Goal: Task Accomplishment & Management: Complete application form

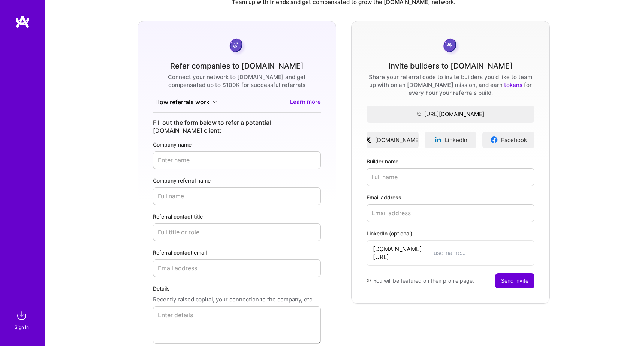
scroll to position [34, 0]
click at [195, 223] on input "Referral contact title" at bounding box center [237, 232] width 168 height 18
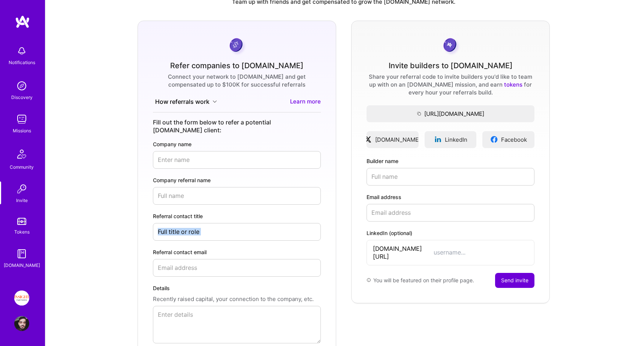
drag, startPoint x: 188, startPoint y: 236, endPoint x: 159, endPoint y: 234, distance: 28.1
click at [161, 234] on form "Refer companies to [DOMAIN_NAME] Connect your network to [DOMAIN_NAME] and get …" at bounding box center [237, 202] width 199 height 363
click at [153, 239] on form "Refer companies to [DOMAIN_NAME] Connect your network to [DOMAIN_NAME] and get …" at bounding box center [237, 202] width 199 height 363
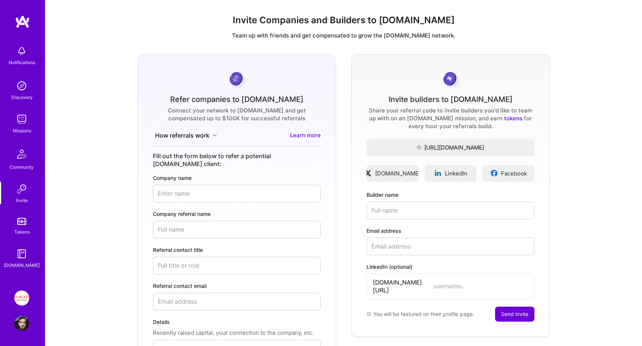
click at [166, 185] on input "Company name" at bounding box center [237, 194] width 168 height 18
click at [192, 186] on input "Company name" at bounding box center [237, 194] width 168 height 18
paste input "Beacon Software"
type input "Beacon Software"
click at [202, 227] on input "Company referral name" at bounding box center [237, 230] width 168 height 18
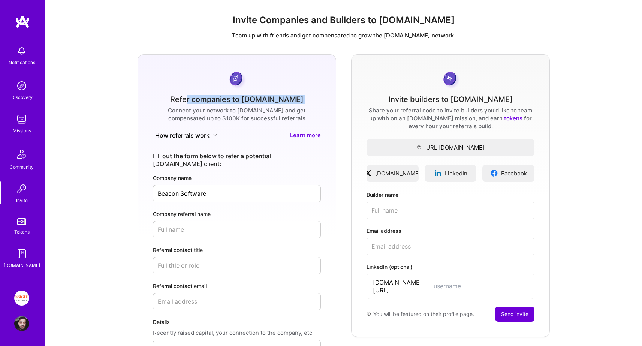
drag, startPoint x: 245, startPoint y: 101, endPoint x: 184, endPoint y: 101, distance: 60.4
click at [186, 101] on form "Refer companies to [DOMAIN_NAME] Connect your network to [DOMAIN_NAME] and get …" at bounding box center [237, 235] width 199 height 363
click at [184, 101] on form "Refer companies to [DOMAIN_NAME] Connect your network to [DOMAIN_NAME] and get …" at bounding box center [237, 235] width 199 height 363
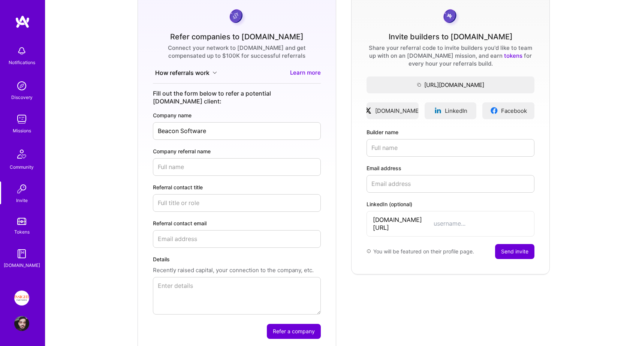
scroll to position [69, 0]
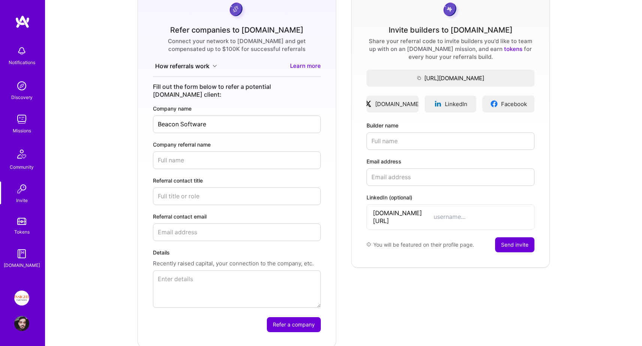
click at [217, 67] on icon at bounding box center [215, 66] width 5 height 5
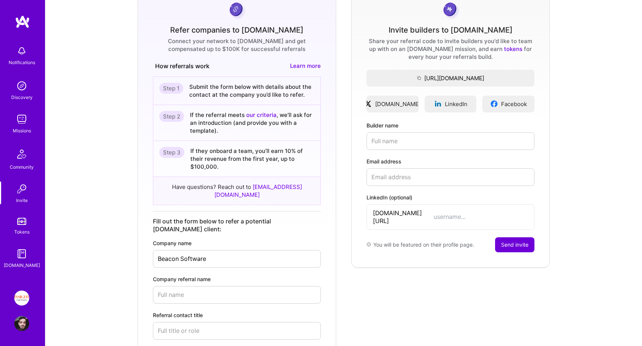
click at [213, 66] on button "How referrals work" at bounding box center [184, 66] width 62 height 9
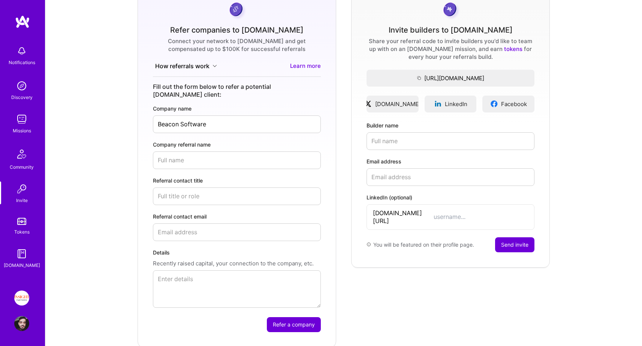
click at [213, 66] on icon at bounding box center [215, 66] width 5 height 5
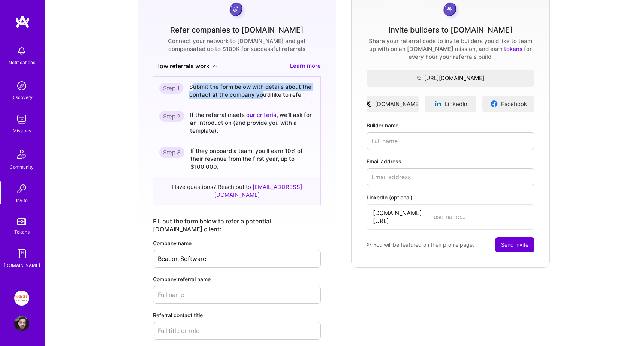
drag, startPoint x: 193, startPoint y: 86, endPoint x: 263, endPoint y: 95, distance: 70.0
click at [263, 95] on div "Submit the form below with details about the contact at the company you’d like …" at bounding box center [251, 91] width 125 height 16
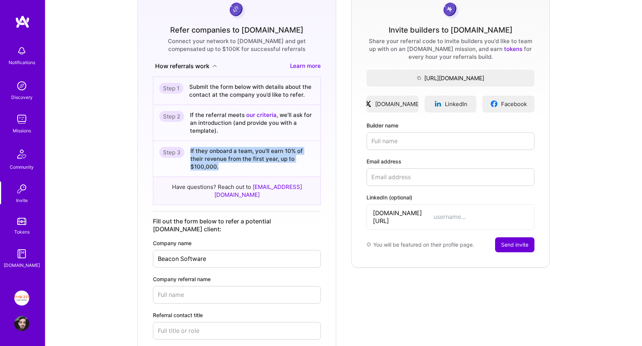
drag, startPoint x: 222, startPoint y: 167, endPoint x: 180, endPoint y: 150, distance: 45.2
click at [180, 150] on div "Step 3 If they onboard a team, you’ll earn 10% of their revenue from the first …" at bounding box center [236, 159] width 167 height 36
click at [193, 150] on div "If they onboard a team, you’ll earn 10% of their revenue from the first year, u…" at bounding box center [253, 159] width 124 height 24
drag, startPoint x: 193, startPoint y: 150, endPoint x: 231, endPoint y: 166, distance: 40.9
click at [230, 165] on div "If they onboard a team, you’ll earn 10% of their revenue from the first year, u…" at bounding box center [253, 159] width 124 height 24
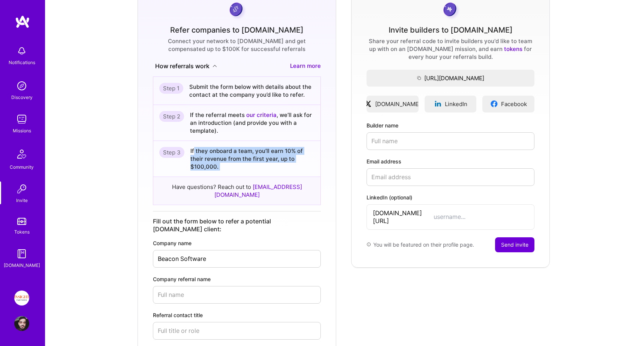
click at [231, 166] on div "If they onboard a team, you’ll earn 10% of their revenue from the first year, u…" at bounding box center [253, 159] width 124 height 24
drag, startPoint x: 231, startPoint y: 166, endPoint x: 192, endPoint y: 155, distance: 40.8
click at [192, 155] on div "If they onboard a team, you’ll earn 10% of their revenue from the first year, u…" at bounding box center [253, 159] width 124 height 24
click at [189, 149] on div "Step 3 If they onboard a team, you’ll earn 10% of their revenue from the first …" at bounding box center [236, 159] width 167 height 36
drag, startPoint x: 189, startPoint y: 149, endPoint x: 250, endPoint y: 169, distance: 64.3
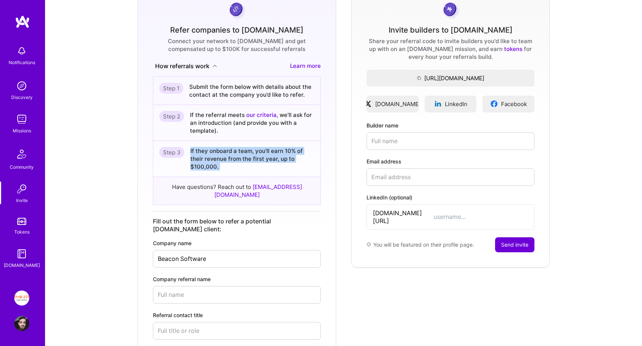
click at [250, 169] on div "Step 3 If they onboard a team, you’ll earn 10% of their revenue from the first …" at bounding box center [236, 159] width 167 height 36
click at [250, 169] on div "If they onboard a team, you’ll earn 10% of their revenue from the first year, u…" at bounding box center [253, 159] width 124 height 24
drag, startPoint x: 250, startPoint y: 169, endPoint x: 211, endPoint y: 143, distance: 46.7
click at [211, 143] on div "Step 3 If they onboard a team, you’ll earn 10% of their revenue from the first …" at bounding box center [236, 159] width 167 height 36
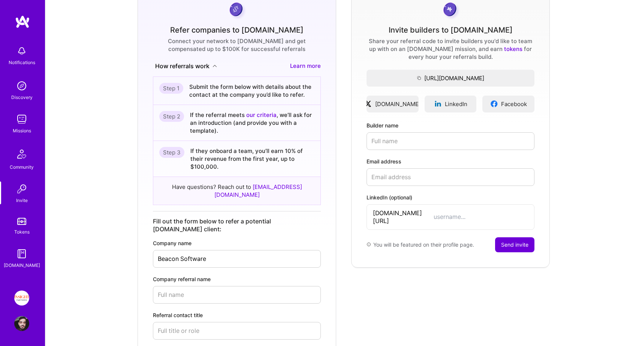
click at [123, 215] on div "Refer companies to [DOMAIN_NAME] Connect your network to [DOMAIN_NAME] and get …" at bounding box center [343, 233] width 585 height 497
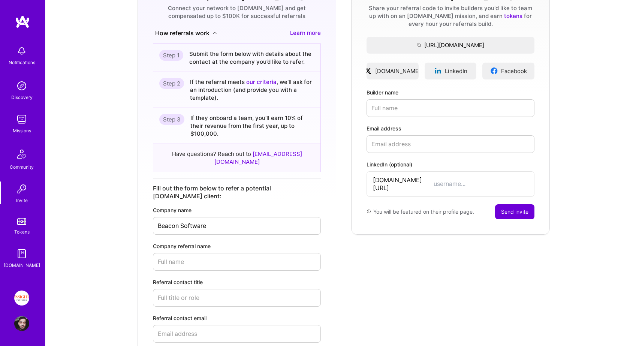
scroll to position [103, 0]
click at [203, 252] on input "Company referral name" at bounding box center [237, 261] width 168 height 18
paste input "Beacon Software"
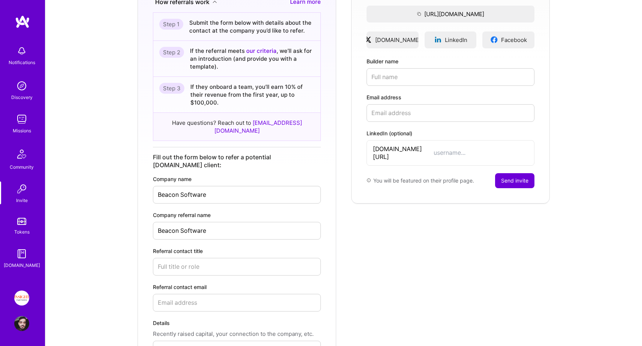
scroll to position [137, 0]
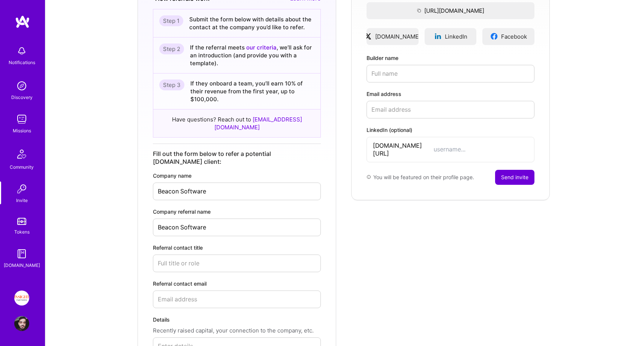
type input "Beacon Software"
click at [193, 255] on input "Referral contact title" at bounding box center [237, 264] width 168 height 18
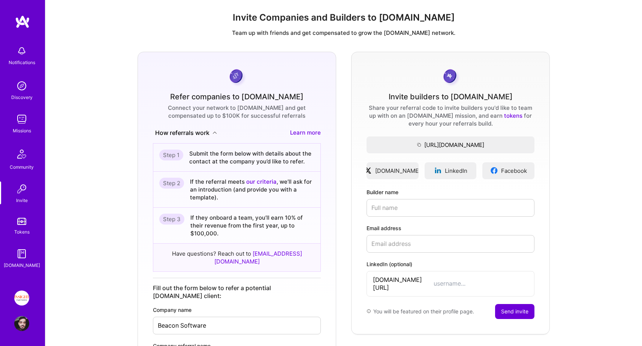
scroll to position [0, 0]
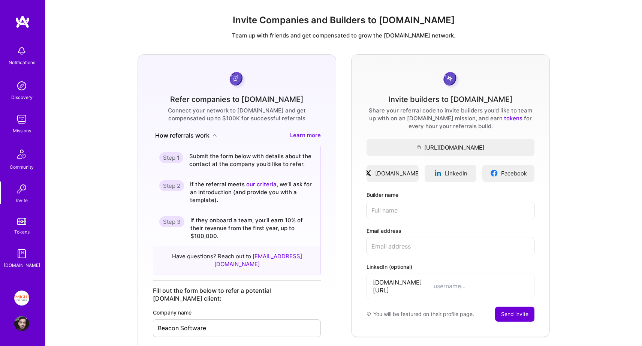
click at [214, 135] on icon at bounding box center [215, 135] width 5 height 5
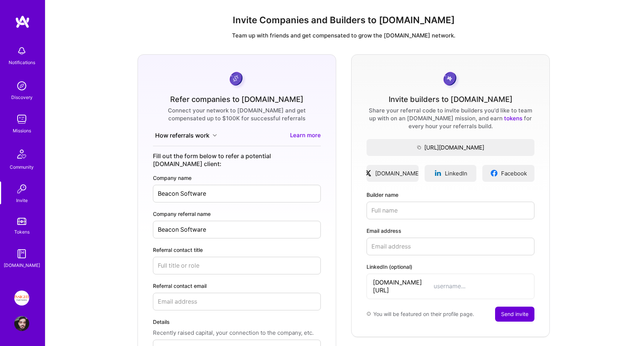
click at [174, 260] on input "Referral contact title" at bounding box center [237, 266] width 168 height 18
click at [164, 257] on input "Referral contact title" at bounding box center [237, 266] width 168 height 18
paste input "VP of Engineering @ Beacon Software"
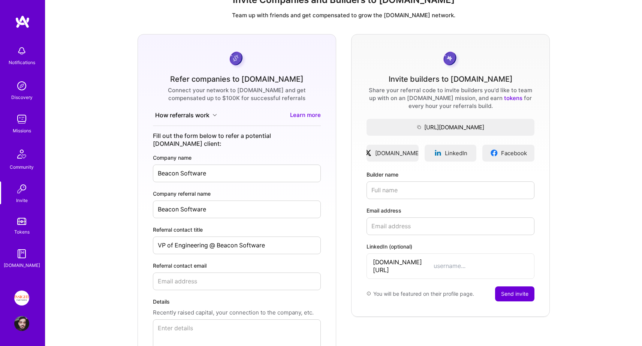
scroll to position [34, 0]
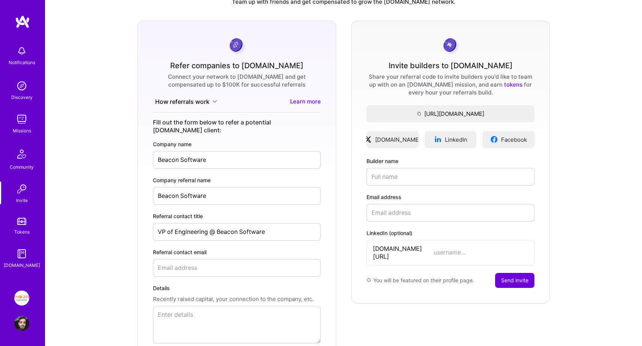
type input "VP of Engineering @ Beacon Software"
click at [187, 259] on input "Referral contact email" at bounding box center [237, 268] width 168 height 18
paste input "[PERSON_NAME]"
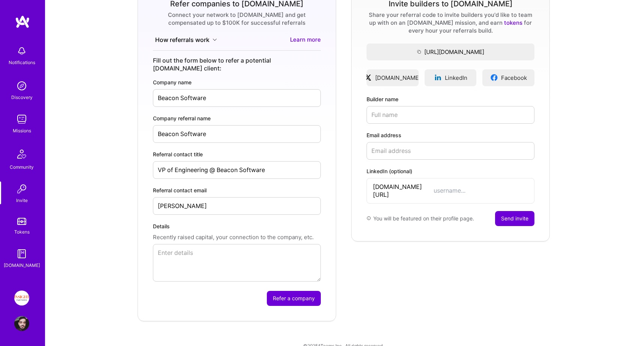
scroll to position [101, 0]
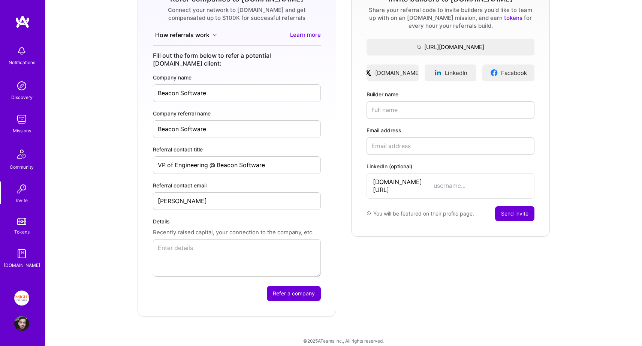
type input "[PERSON_NAME]"
click at [175, 255] on textarea "Details" at bounding box center [237, 258] width 168 height 38
drag, startPoint x: 226, startPoint y: 194, endPoint x: 89, endPoint y: 194, distance: 136.5
click at [89, 194] on div "Refer companies to [DOMAIN_NAME] Connect your network to [DOMAIN_NAME] and get …" at bounding box center [343, 135] width 585 height 363
paste input "[PERSON_NAME]"
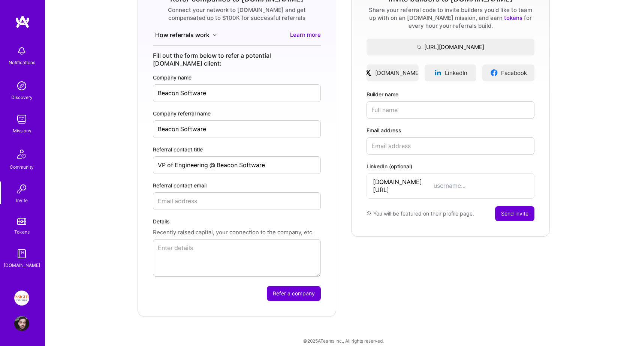
type input "[PERSON_NAME]"
drag, startPoint x: 128, startPoint y: 165, endPoint x: 132, endPoint y: 159, distance: 6.6
click at [128, 165] on div "Refer companies to [DOMAIN_NAME] Connect your network to [DOMAIN_NAME] and get …" at bounding box center [343, 135] width 585 height 363
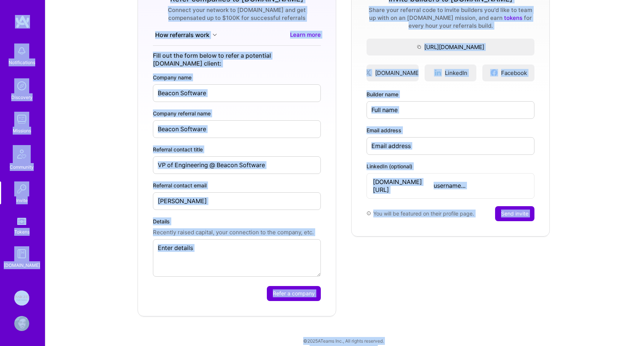
click at [204, 197] on input "[PERSON_NAME]" at bounding box center [237, 201] width 168 height 18
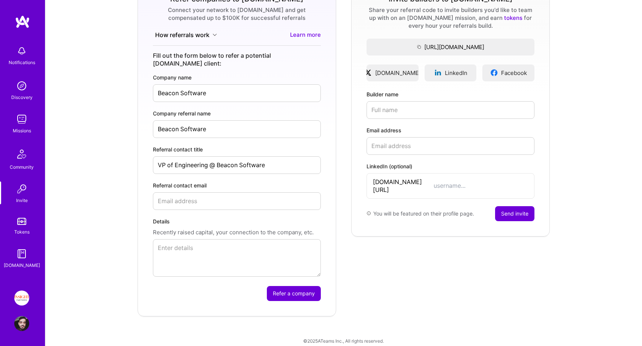
click at [199, 123] on input "Beacon Software" at bounding box center [237, 129] width 168 height 18
paste input "[PERSON_NAME]"
type input "[PERSON_NAME]"
click at [132, 171] on div "Refer companies to [DOMAIN_NAME] Connect your network to [DOMAIN_NAME] and get …" at bounding box center [343, 135] width 585 height 363
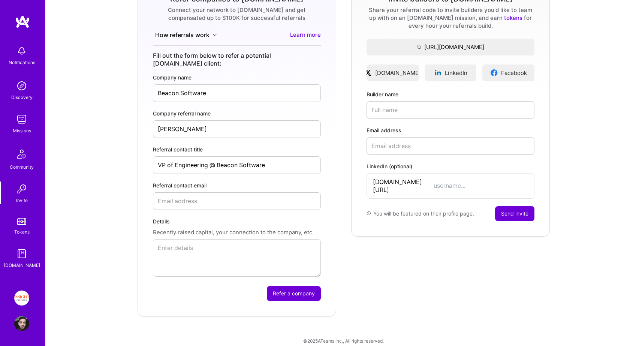
drag, startPoint x: 204, startPoint y: 194, endPoint x: 200, endPoint y: 194, distance: 4.1
click at [203, 194] on input "Referral contact email" at bounding box center [237, 201] width 168 height 18
click at [383, 287] on form "Invite builders to [DOMAIN_NAME] Share your referral code to invite builders yo…" at bounding box center [450, 135] width 199 height 363
drag, startPoint x: 308, startPoint y: 287, endPoint x: 156, endPoint y: 276, distance: 152.2
click at [143, 282] on form "Refer companies to [DOMAIN_NAME] Connect your network to [DOMAIN_NAME] and get …" at bounding box center [237, 135] width 199 height 363
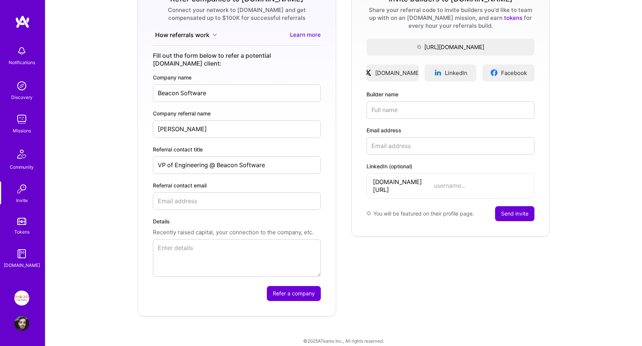
click at [198, 201] on input "Referral contact email" at bounding box center [237, 201] width 168 height 18
click at [297, 286] on button "Refer a company" at bounding box center [294, 293] width 54 height 15
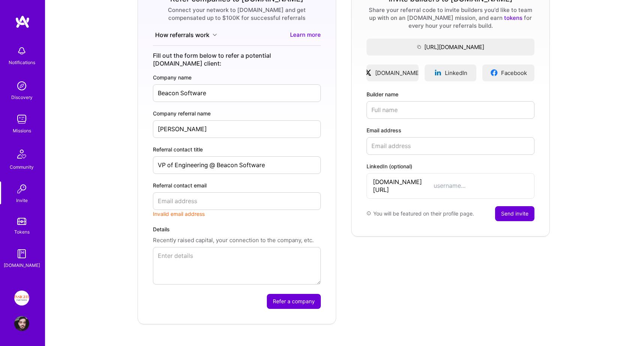
click at [189, 192] on input "Referral contact email" at bounding box center [237, 201] width 168 height 18
paste input "[PERSON_NAME]"
click at [183, 194] on input "[PERSON_NAME]" at bounding box center [237, 201] width 168 height 18
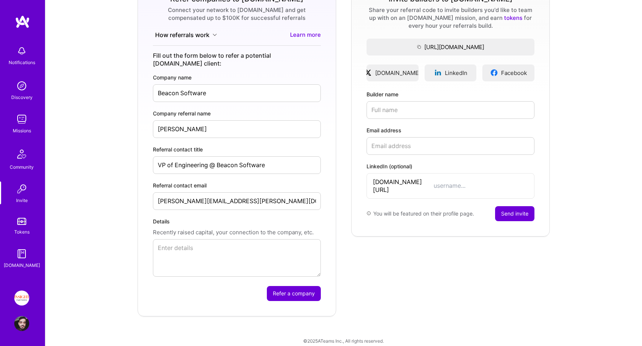
click at [240, 193] on input "[PERSON_NAME][EMAIL_ADDRESS][PERSON_NAME][DOMAIN_NAME]" at bounding box center [237, 201] width 168 height 18
paste input "[URL][DOMAIN_NAME]"
type input "[URL][DOMAIN_NAME]"
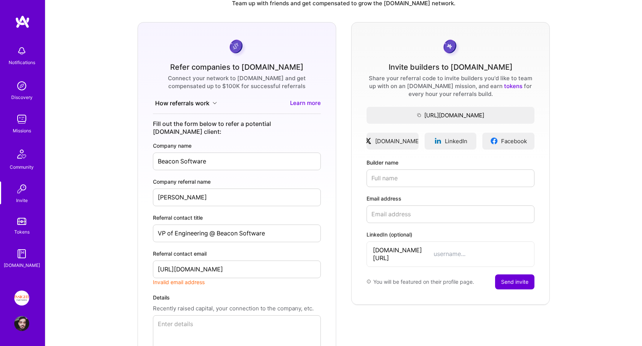
scroll to position [34, 0]
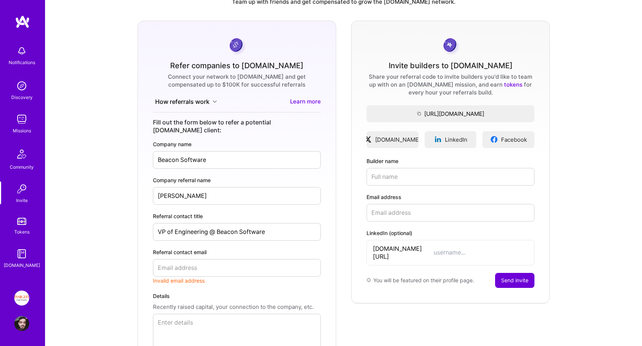
click at [210, 319] on textarea "Details" at bounding box center [237, 333] width 168 height 38
type textarea "C"
paste textarea "[URL][DOMAIN_NAME]"
type textarea "Referral Contact Email is not correct, here is his Linkedin Profile: [URL][DOMA…"
click at [223, 266] on input "Referral contact email" at bounding box center [237, 268] width 168 height 18
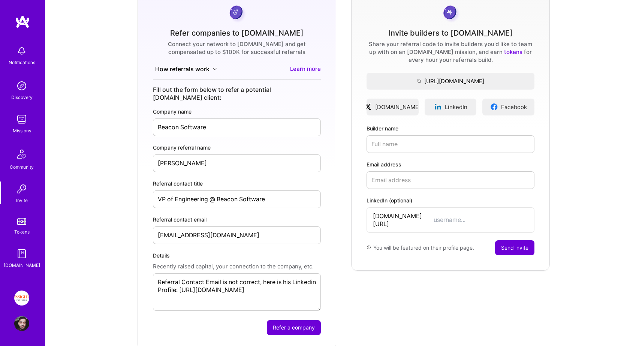
scroll to position [68, 0]
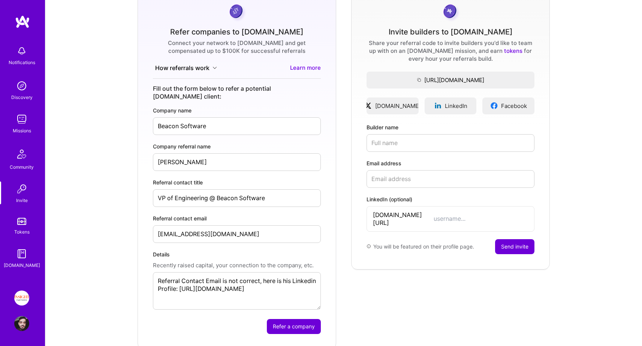
click at [161, 227] on input "[EMAIL_ADDRESS][DOMAIN_NAME]" at bounding box center [237, 234] width 168 height 18
type input "[EMAIL_ADDRESS][DOMAIN_NAME]"
click at [352, 306] on form "Invite builders to [DOMAIN_NAME] Share your referral code to invite builders yo…" at bounding box center [450, 168] width 199 height 363
click at [296, 319] on button "Refer a company" at bounding box center [294, 326] width 54 height 15
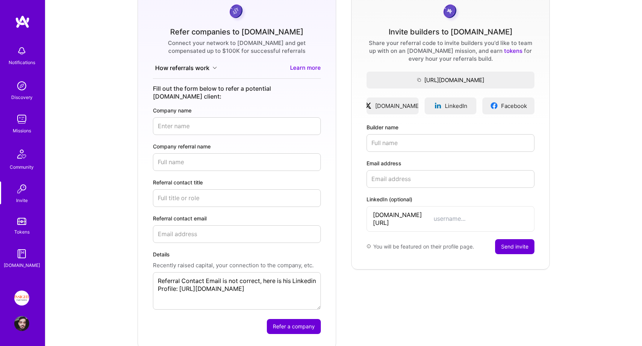
scroll to position [0, 0]
